Goal: Information Seeking & Learning: Learn about a topic

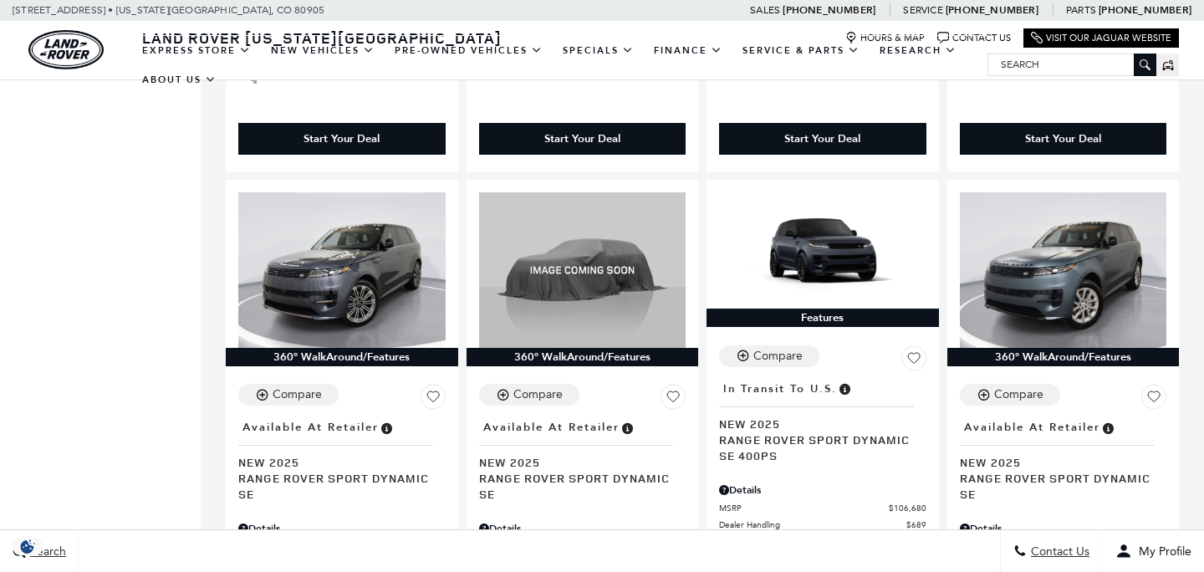
scroll to position [2908, 0]
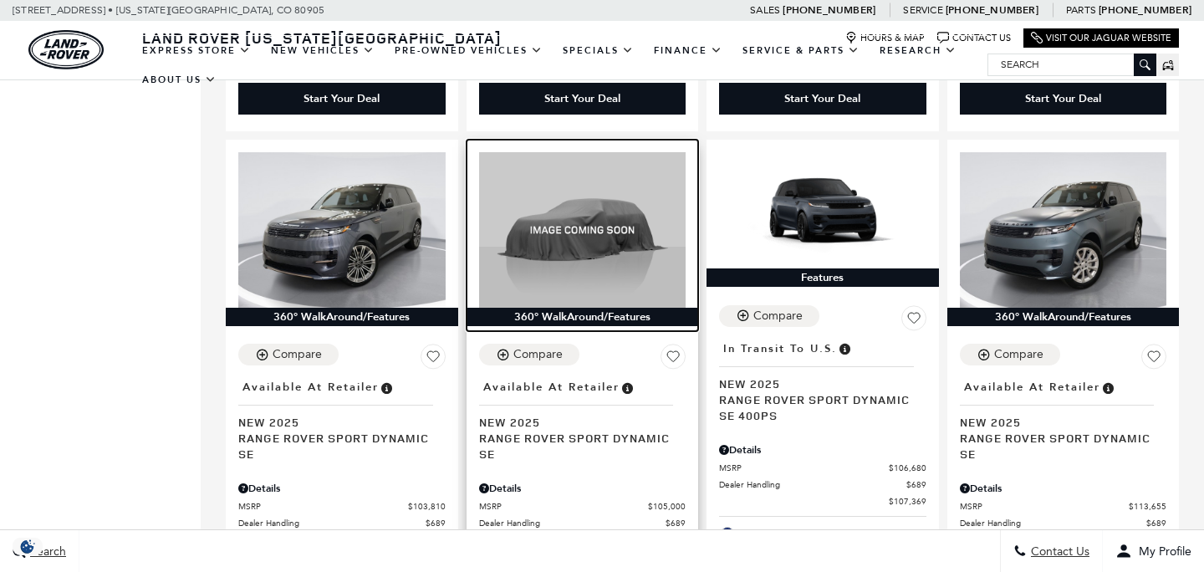
click at [574, 213] on img at bounding box center [582, 229] width 207 height 155
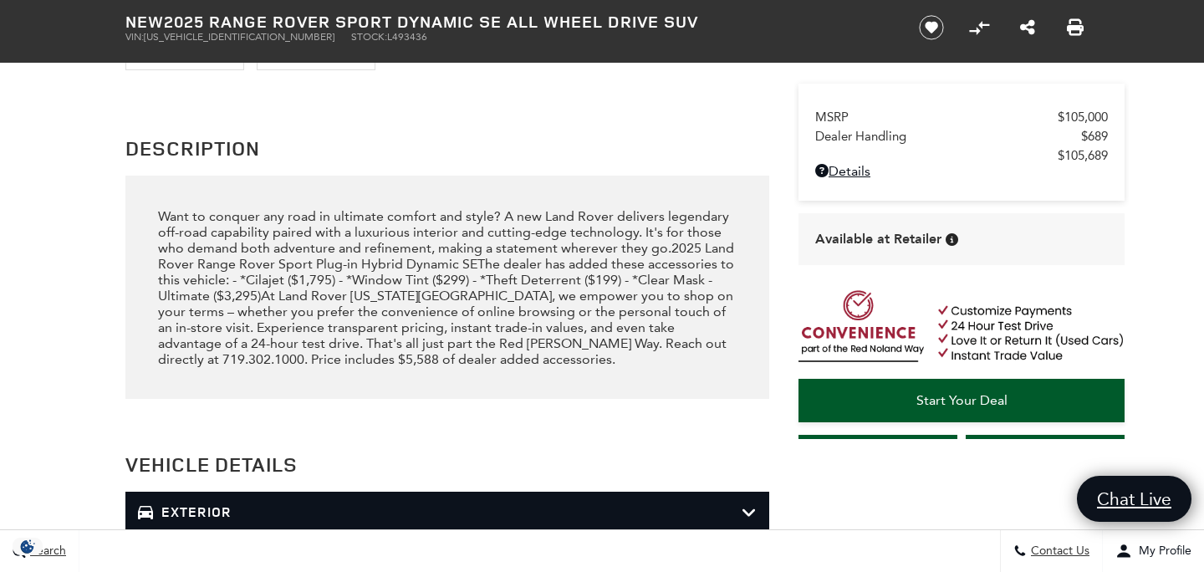
scroll to position [1675, 0]
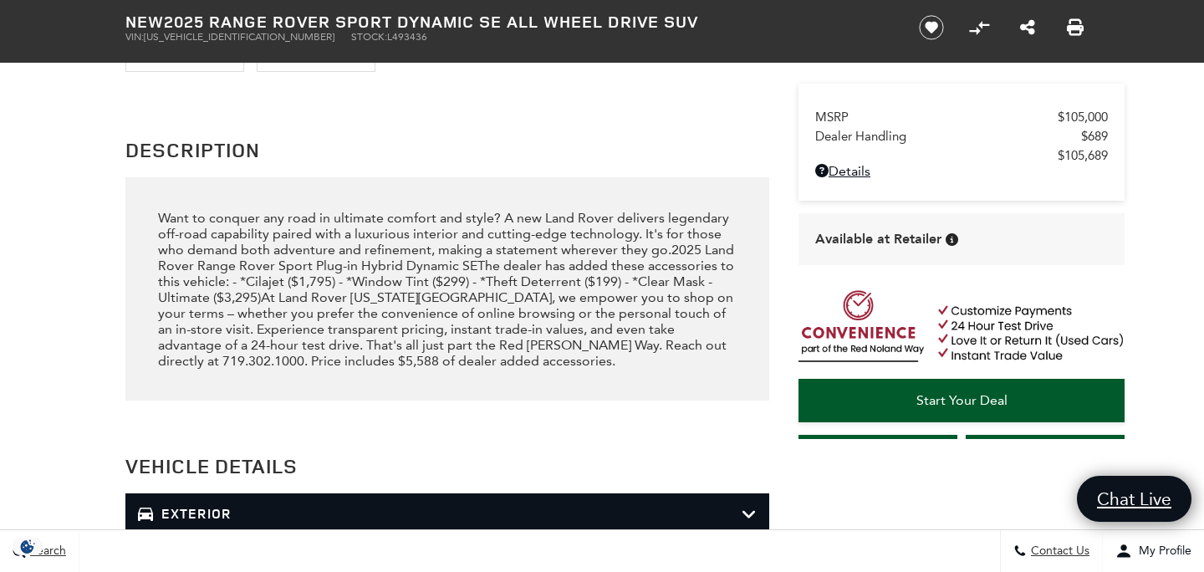
click at [472, 366] on div "Want to conquer any road in ultimate comfort and style? A new Land Rover delive…" at bounding box center [447, 289] width 579 height 159
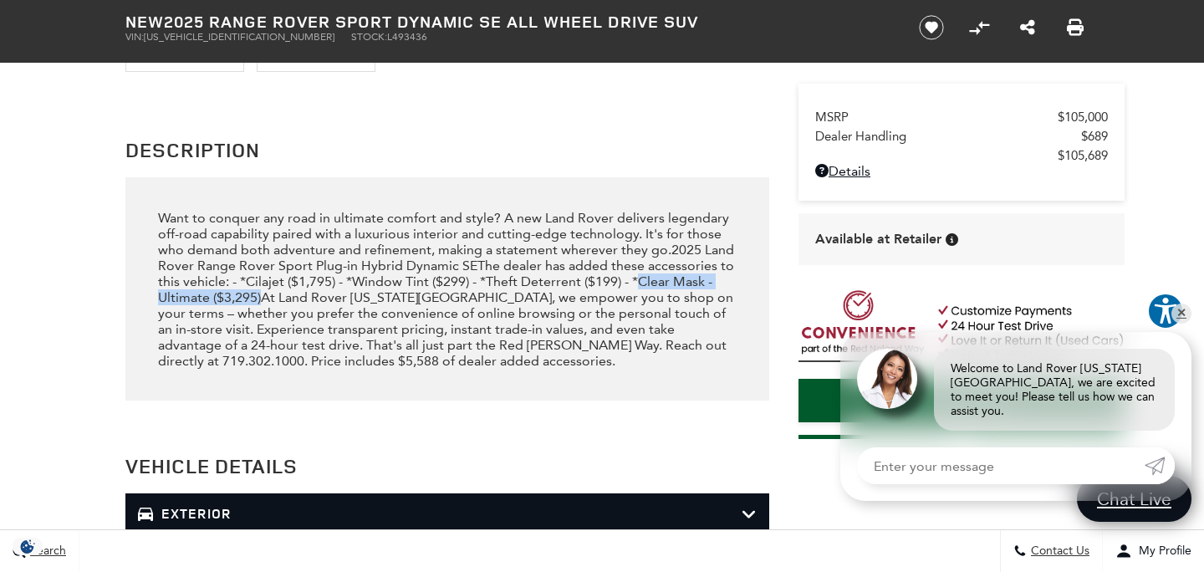
drag, startPoint x: 639, startPoint y: 278, endPoint x: 261, endPoint y: 300, distance: 379.2
click at [261, 300] on div "Want to conquer any road in ultimate comfort and style? A new Land Rover delive…" at bounding box center [447, 289] width 579 height 159
copy div "Clear Mask - Ultimate ($3,295)"
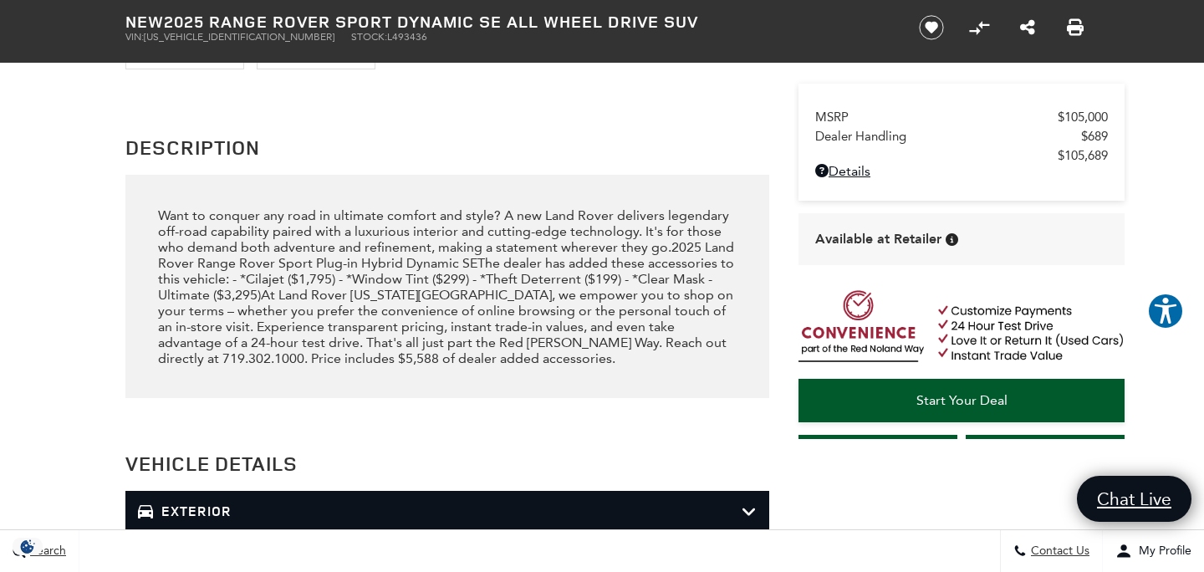
scroll to position [1617, 0]
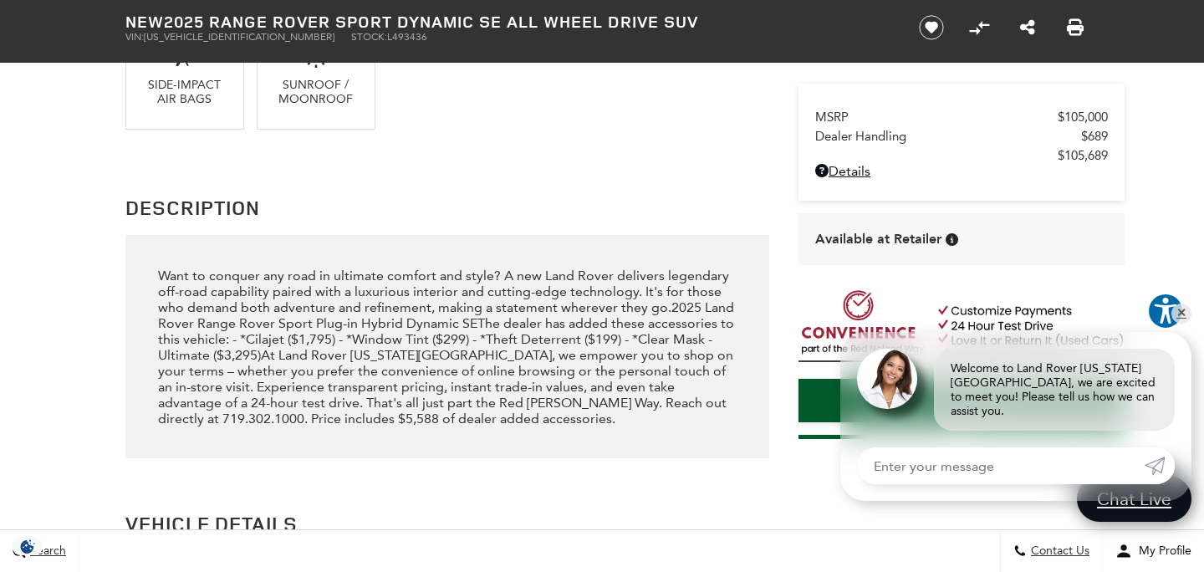
click at [290, 339] on div "Want to conquer any road in ultimate comfort and style? A new Land Rover delive…" at bounding box center [447, 346] width 579 height 159
drag, startPoint x: 282, startPoint y: 338, endPoint x: 250, endPoint y: 342, distance: 32.8
click at [249, 343] on div "Want to conquer any road in ultimate comfort and style? A new Land Rover delive…" at bounding box center [447, 346] width 579 height 159
copy div "Cilajet"
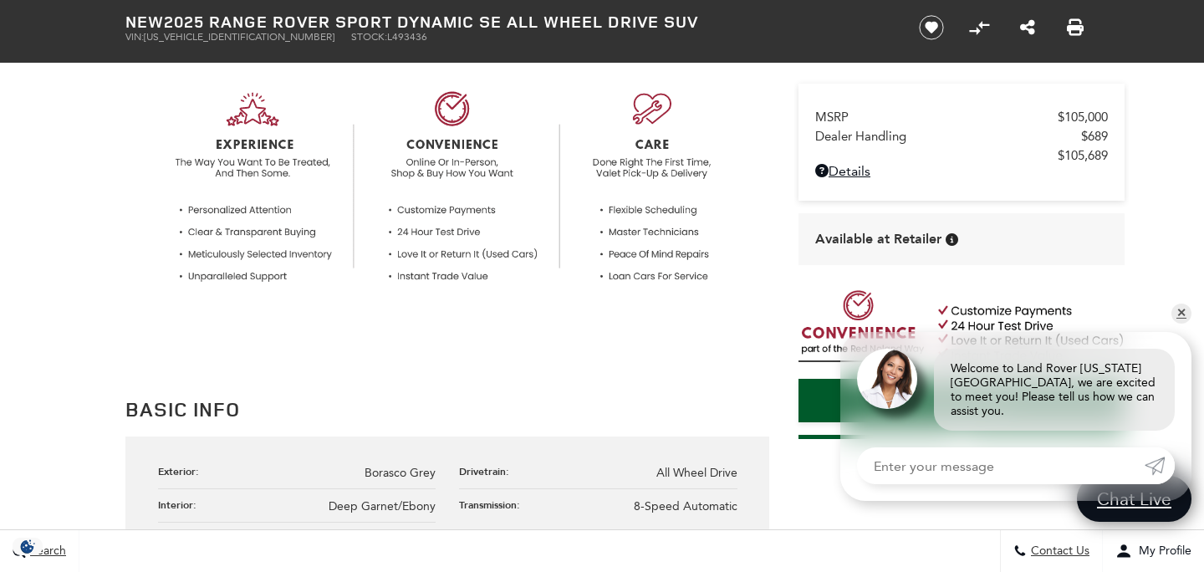
scroll to position [475, 0]
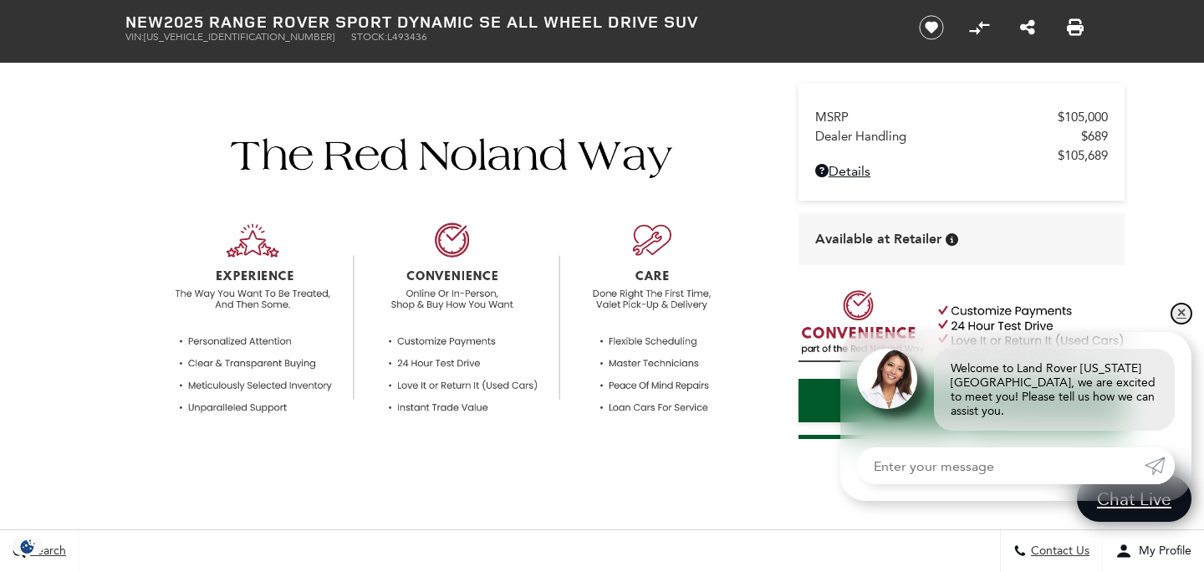
click at [1182, 323] on link "✕" at bounding box center [1181, 313] width 20 height 20
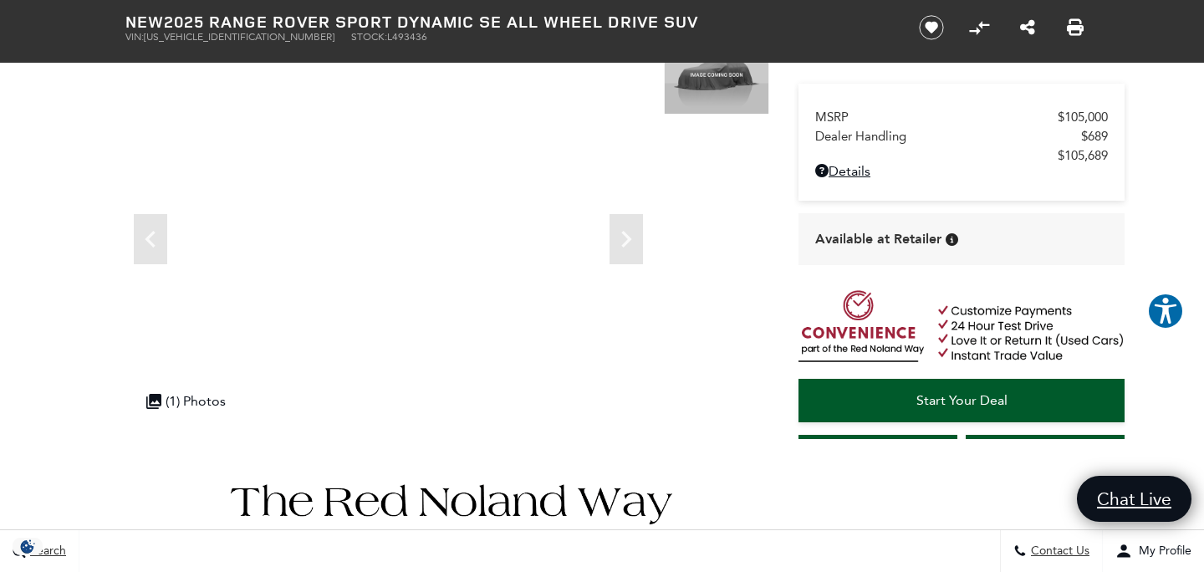
scroll to position [0, 0]
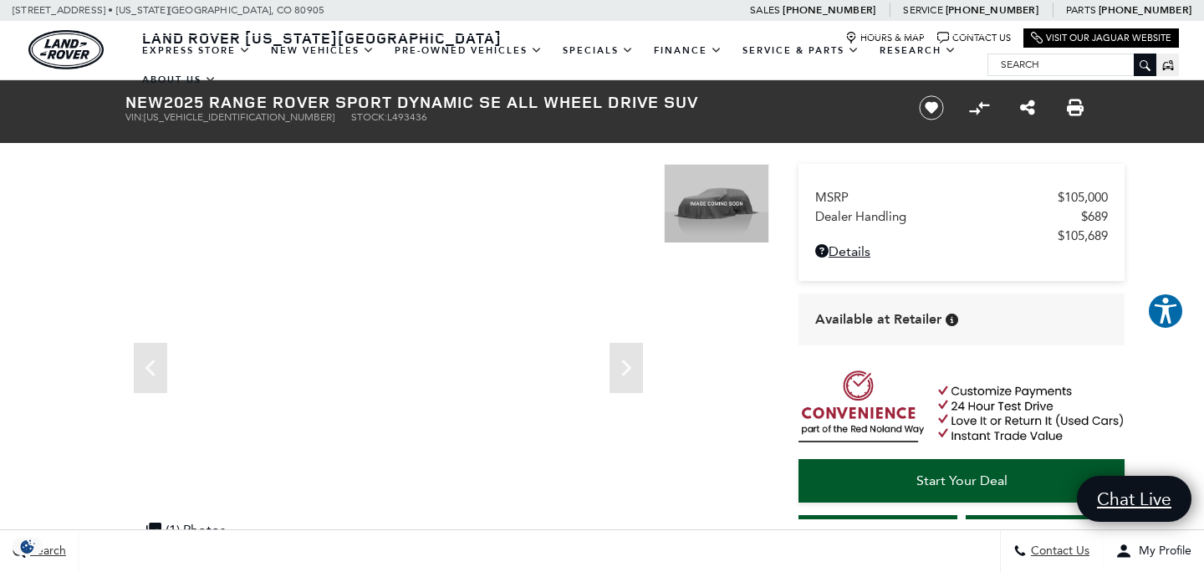
click at [720, 211] on img at bounding box center [716, 203] width 105 height 79
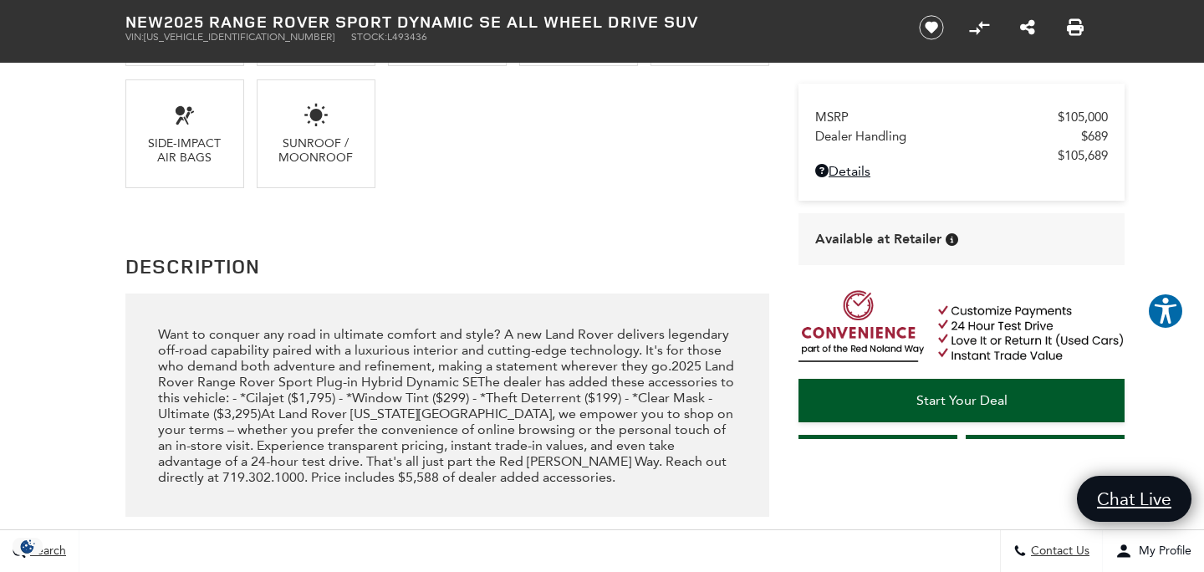
scroll to position [1561, 0]
